Goal: Task Accomplishment & Management: Manage account settings

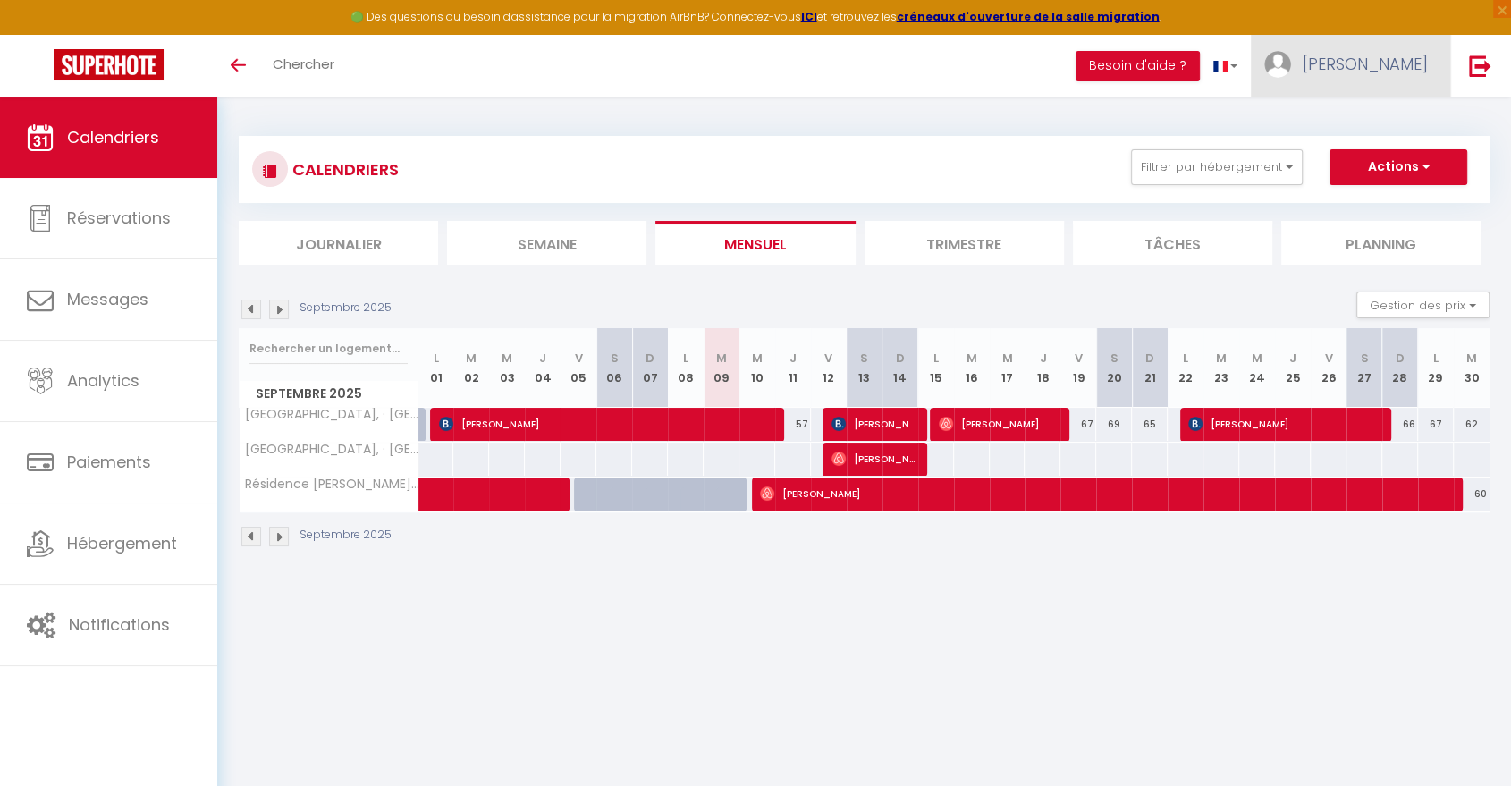
click at [1376, 72] on span "[PERSON_NAME]" at bounding box center [1364, 64] width 125 height 22
click at [1349, 126] on link "Paramètres" at bounding box center [1378, 124] width 132 height 30
select select "fr"
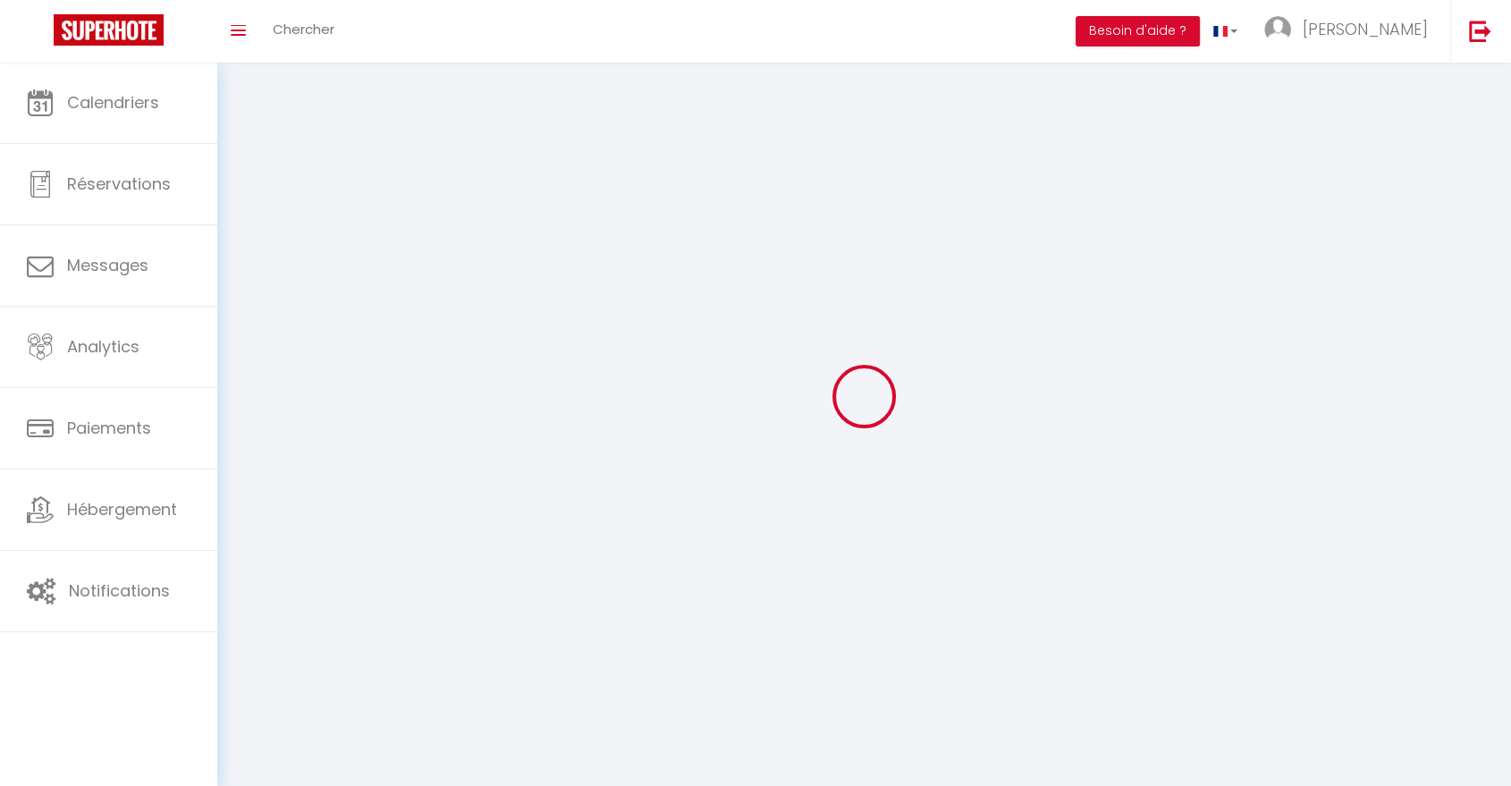
type input "[PERSON_NAME]"
type input "DEMBELE"
type input "0617888917"
type input "[STREET_ADDRESS] Luisant"
type input "91100"
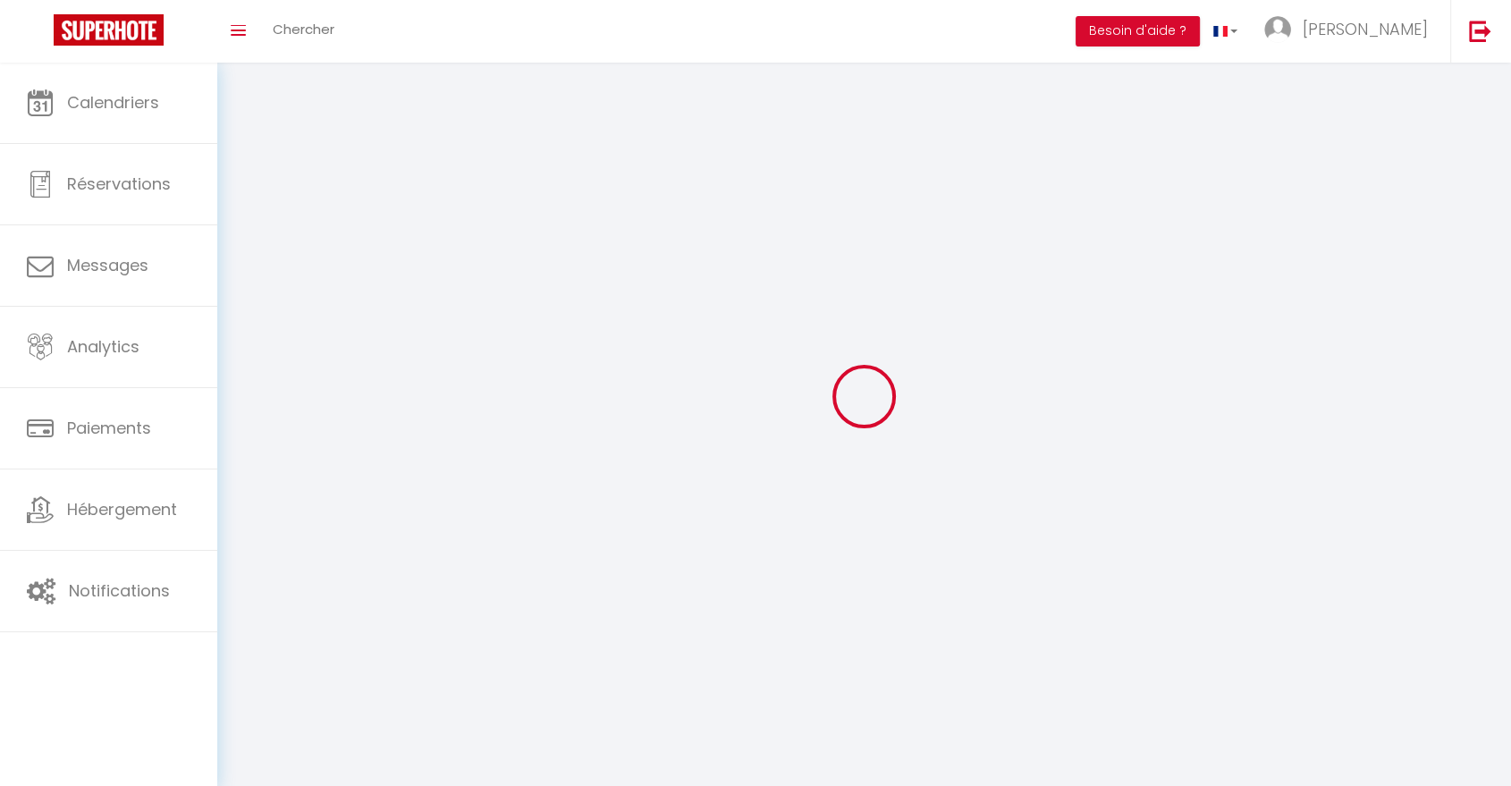
type input "Villabe"
type input "mOwYEwTWX7opRpE41yJ2x2MB0"
type input "ZFecVV4s0Hs0XG7Ij5DeCTpvA"
type input "[URL][DOMAIN_NAME]"
type input "mOwYEwTWX7opRpE41yJ2x2MB0"
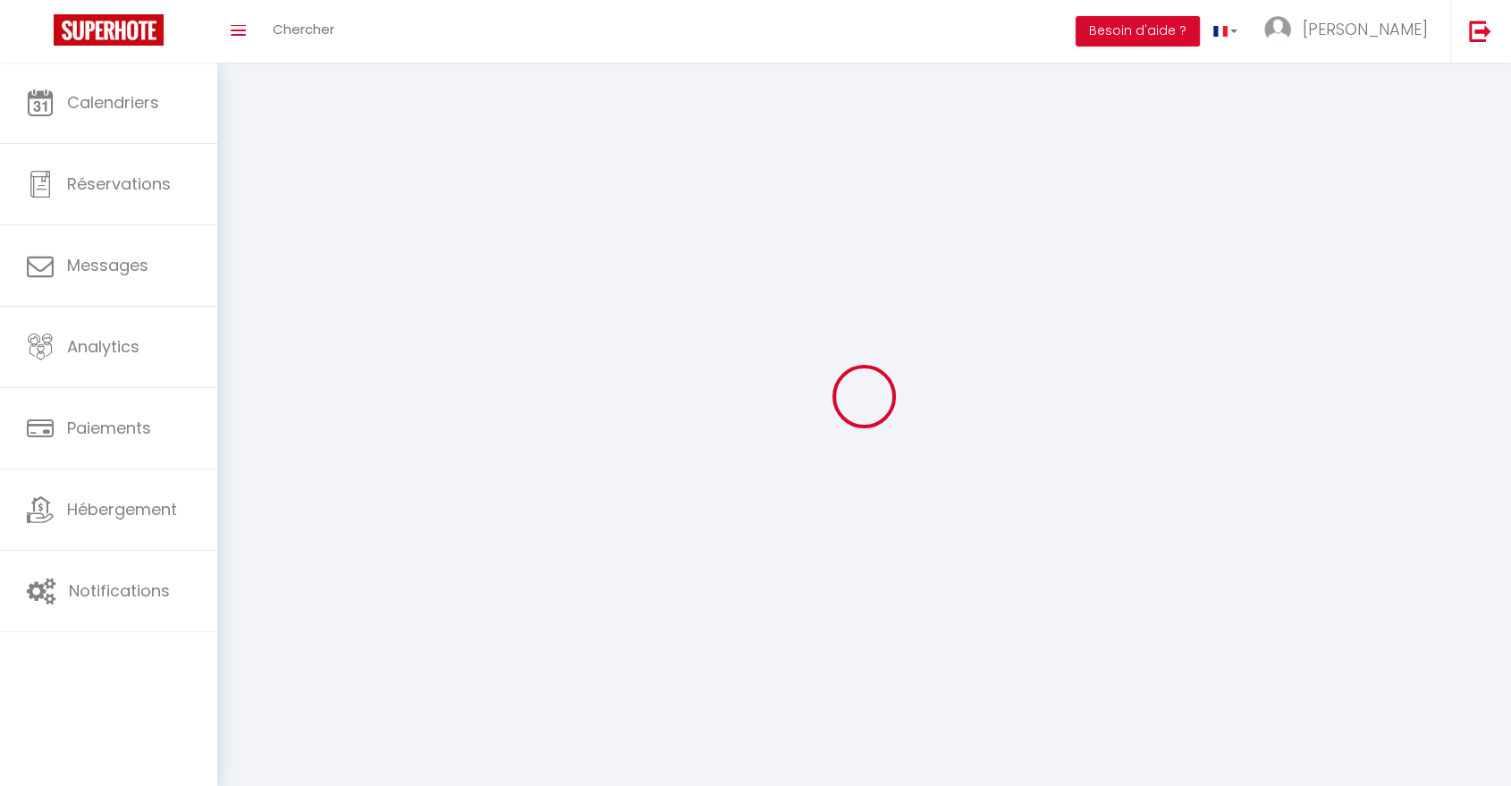
type input "ZFecVV4s0Hs0XG7Ij5DeCTpvA"
type input "[URL][DOMAIN_NAME]"
select select "28"
select select "fr"
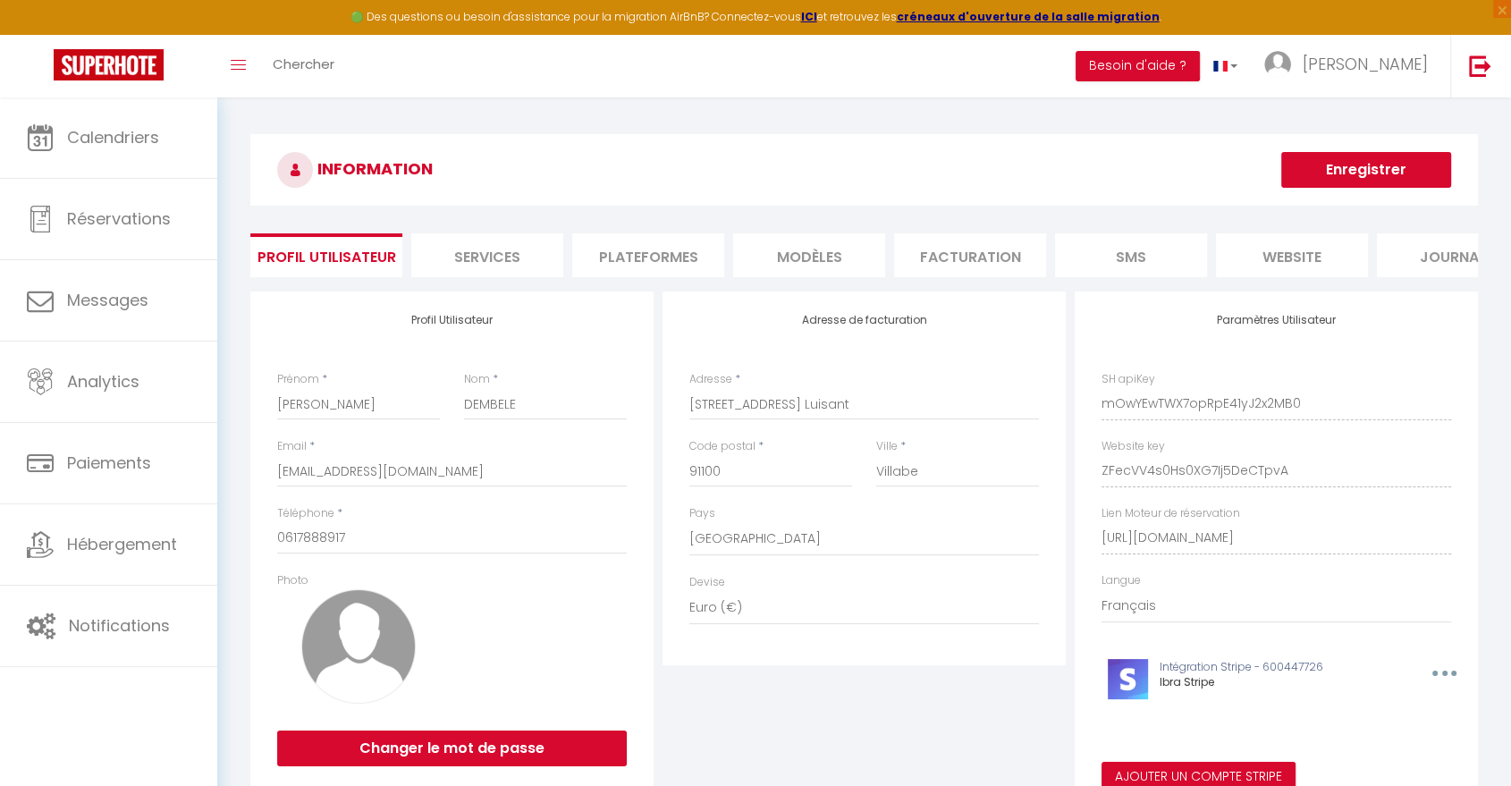
click at [640, 262] on li "Plateformes" at bounding box center [648, 255] width 152 height 44
